Goal: Information Seeking & Learning: Learn about a topic

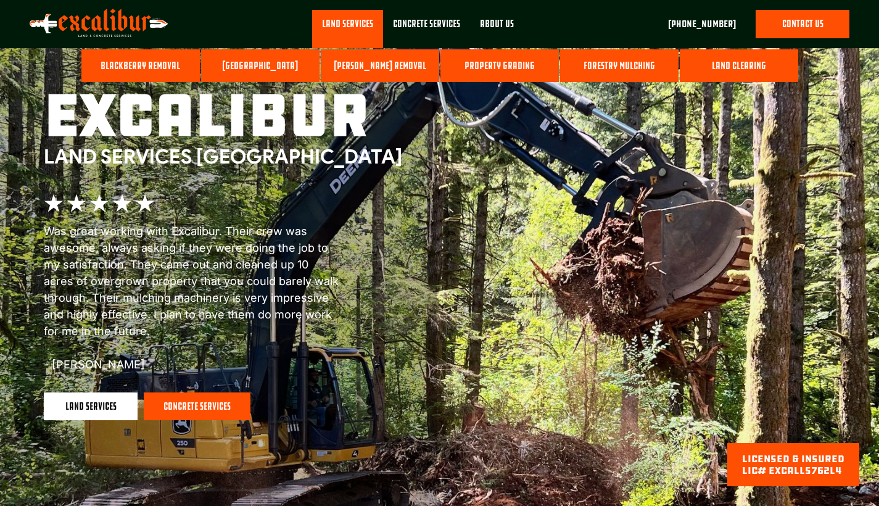
click at [162, 63] on link "Blackberry Removal" at bounding box center [140, 65] width 118 height 33
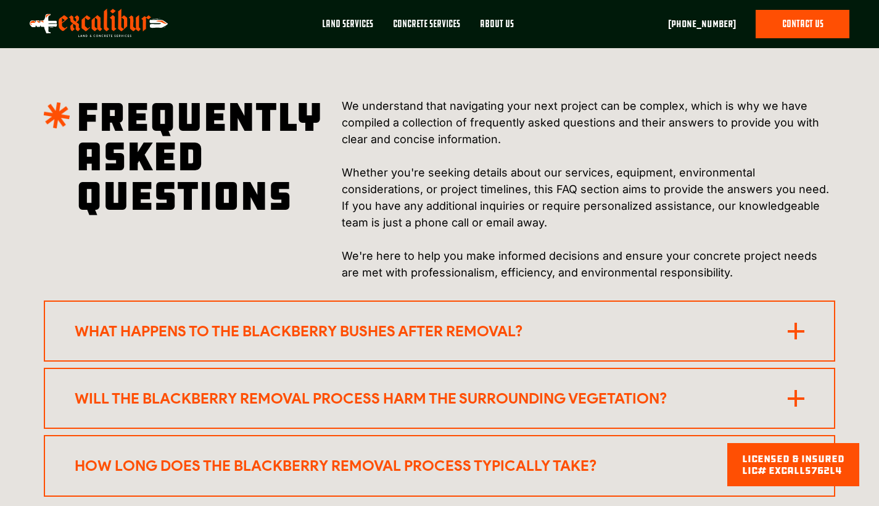
scroll to position [2254, 0]
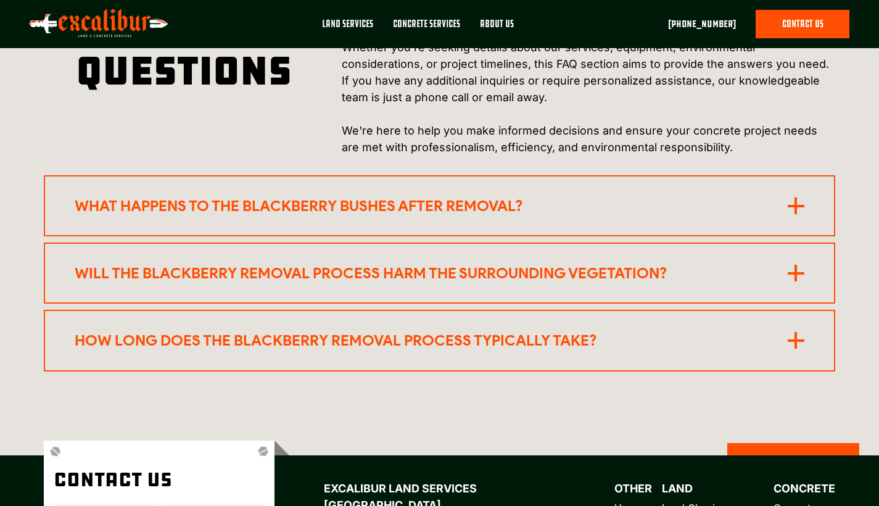
click at [794, 205] on rect at bounding box center [796, 206] width 17 height 2
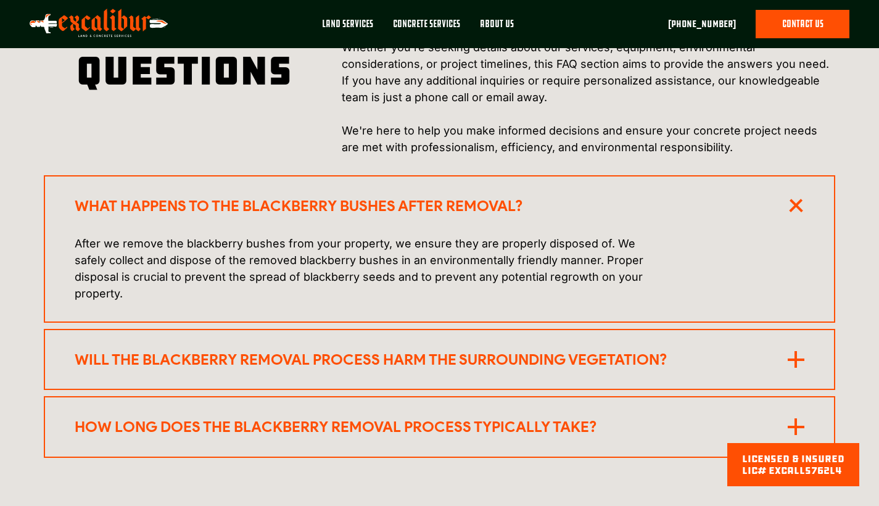
click at [798, 212] on rect at bounding box center [796, 206] width 14 height 14
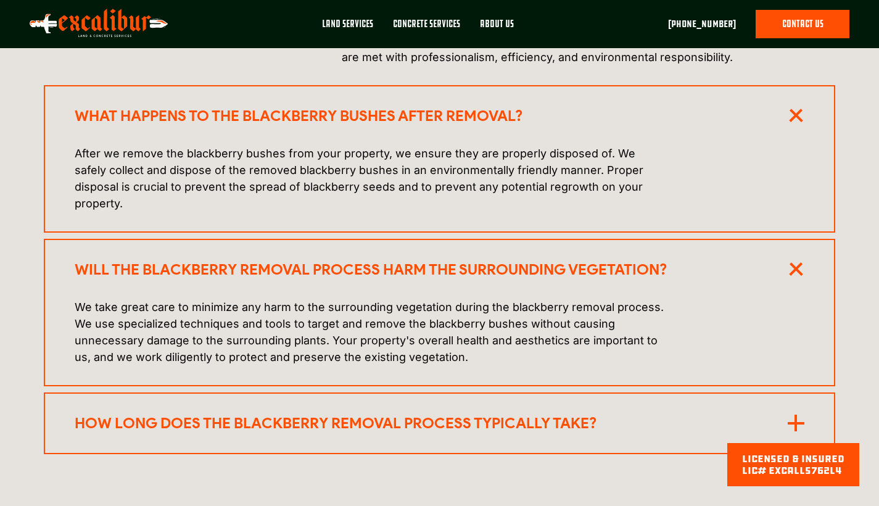
scroll to position [2421, 0]
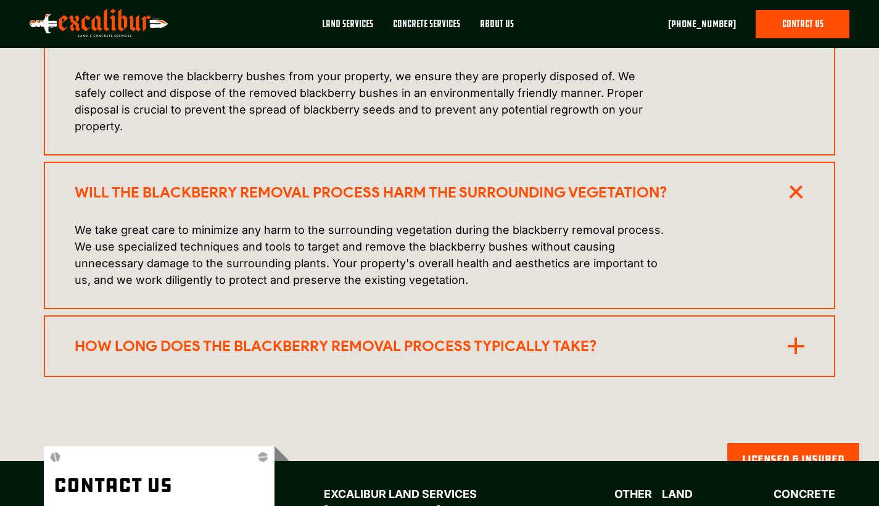
click at [799, 51] on icon at bounding box center [795, 38] width 23 height 23
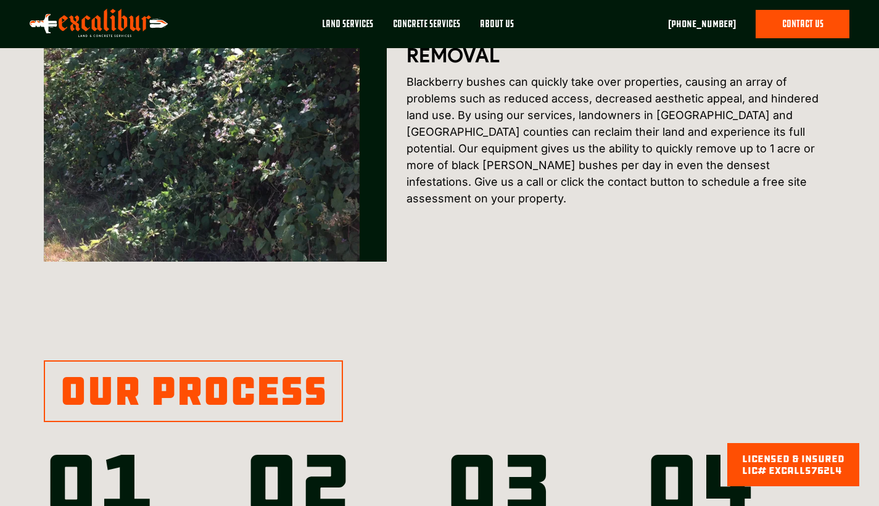
scroll to position [0, 0]
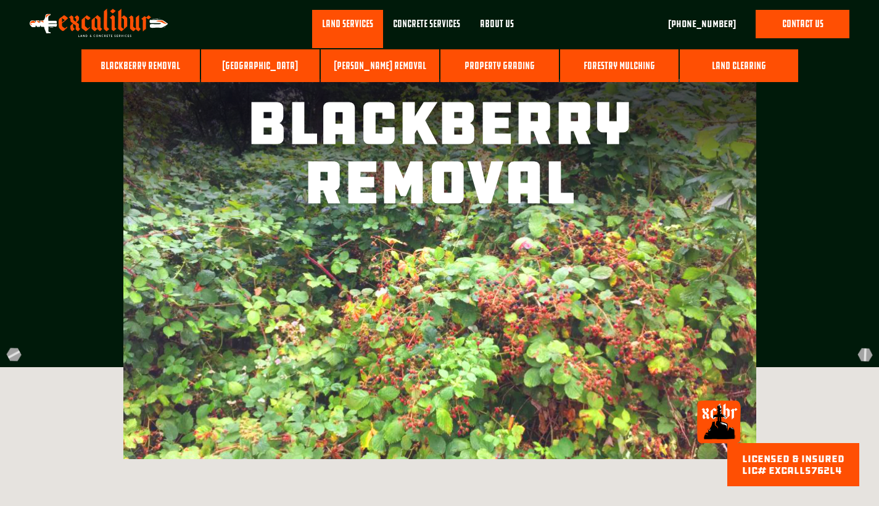
click at [364, 64] on link "[PERSON_NAME] Removal" at bounding box center [380, 65] width 118 height 33
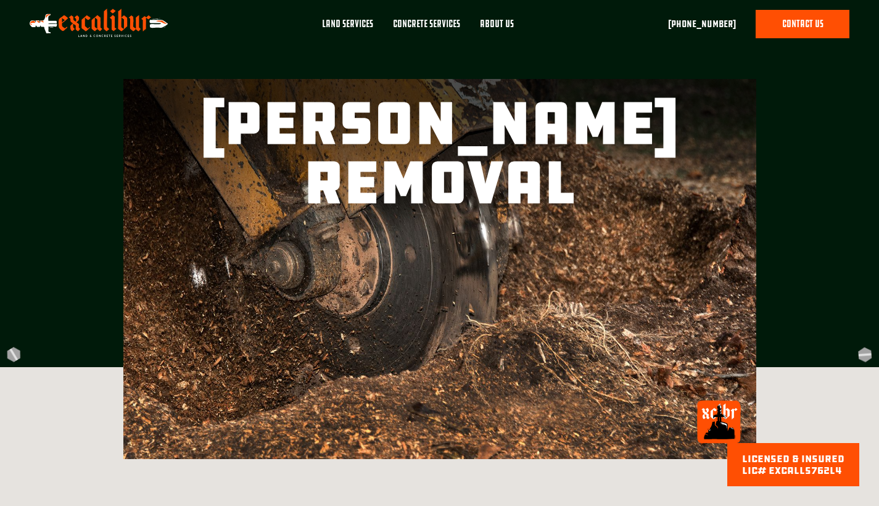
click at [499, 23] on div "About Us" at bounding box center [497, 24] width 34 height 14
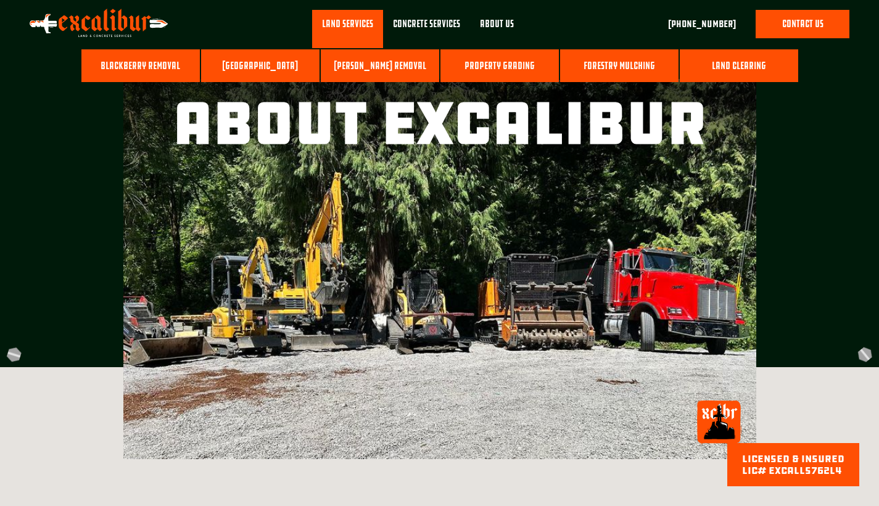
click at [589, 63] on link "Forestry Mulching" at bounding box center [619, 65] width 118 height 33
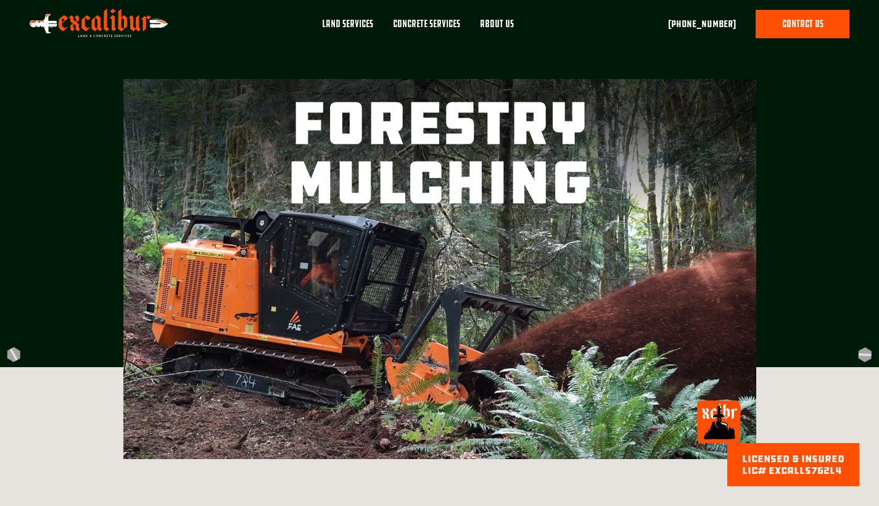
click at [497, 23] on div "About Us" at bounding box center [497, 24] width 34 height 14
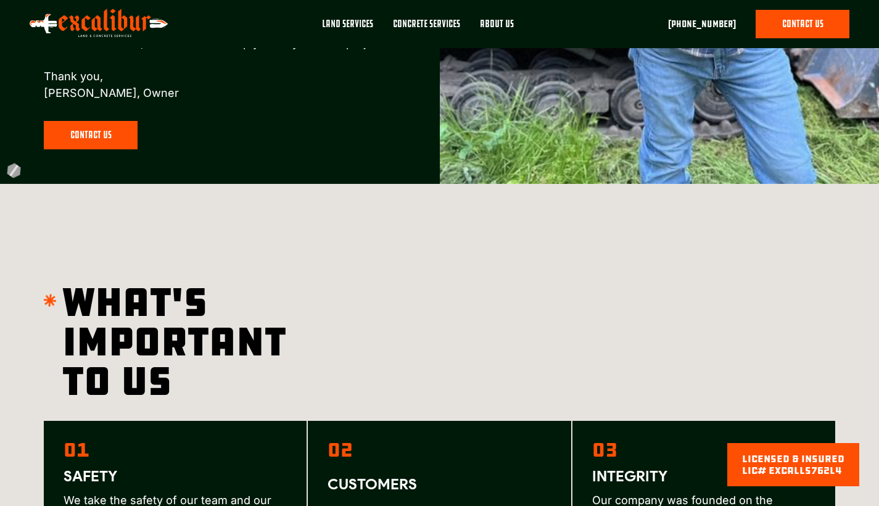
scroll to position [1847, 0]
